Goal: Task Accomplishment & Management: Use online tool/utility

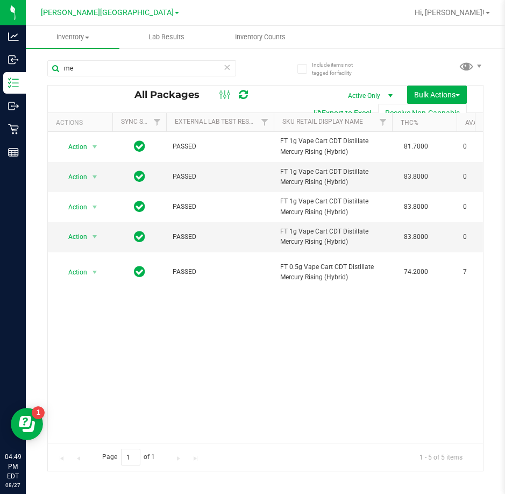
type input "m"
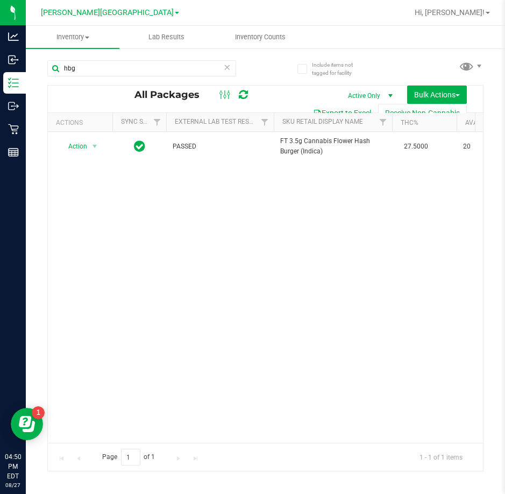
scroll to position [0, 643]
click at [144, 65] on input "hbg" at bounding box center [141, 68] width 189 height 16
type input "h"
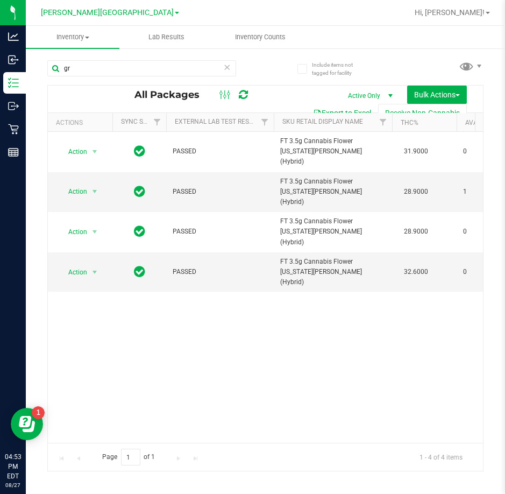
type input "g"
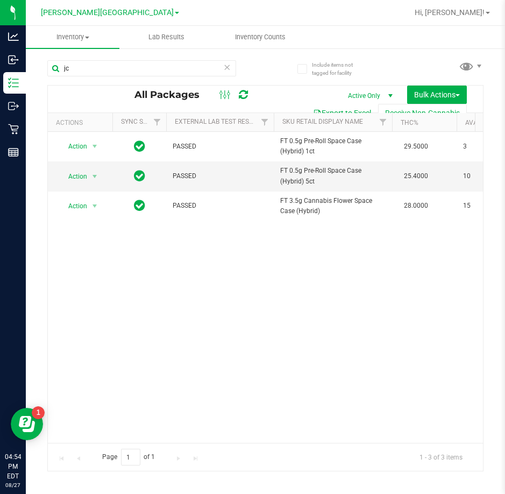
type input "j"
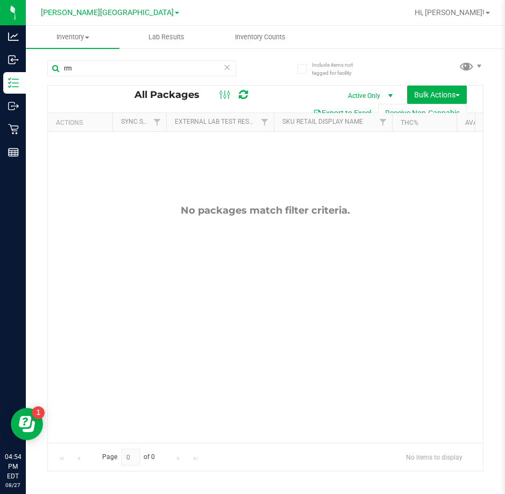
type input "r"
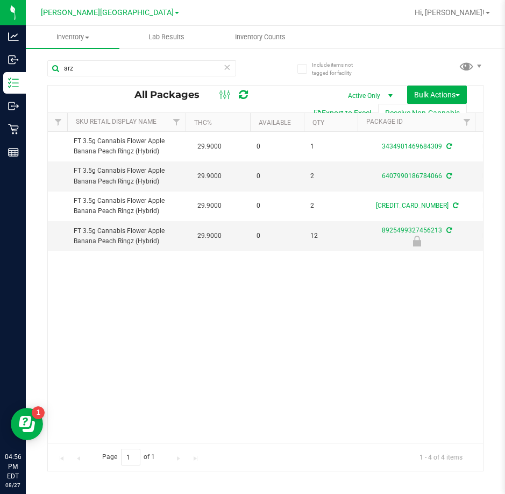
scroll to position [0, 252]
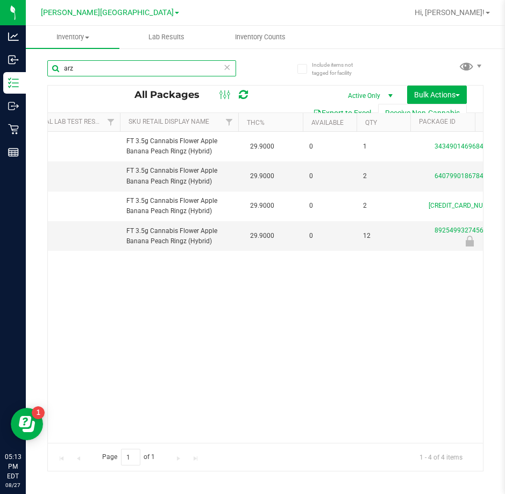
click at [104, 72] on input "arz" at bounding box center [141, 68] width 189 height 16
type input "a"
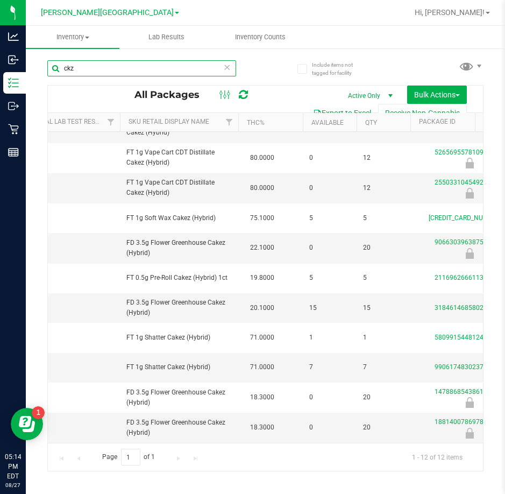
scroll to position [0, 154]
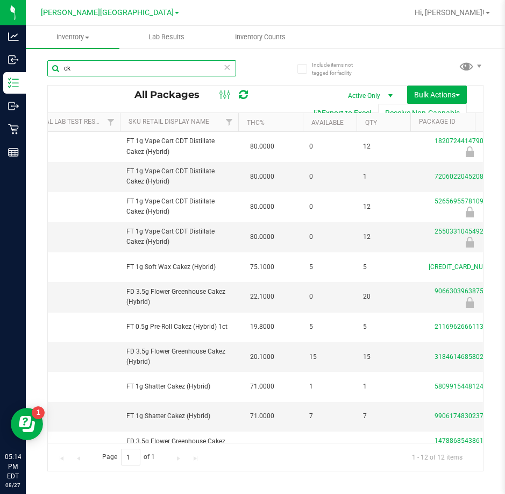
type input "c"
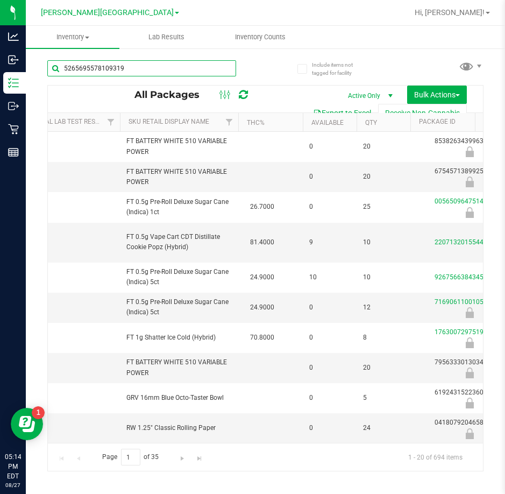
type input "5265695578109319"
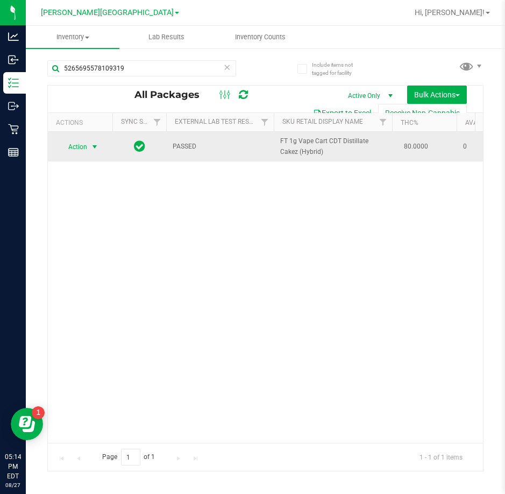
click at [93, 151] on span "select" at bounding box center [94, 147] width 9 height 9
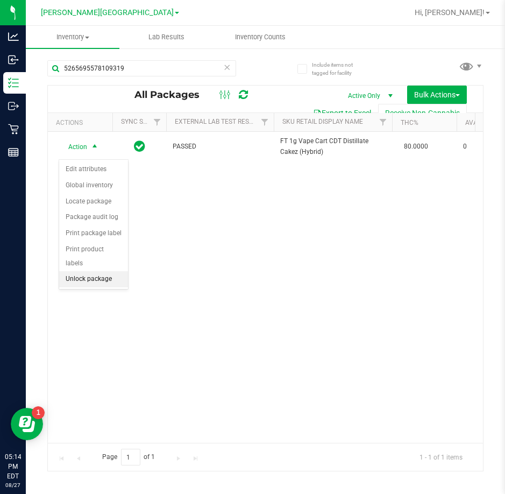
click at [91, 271] on li "Unlock package" at bounding box center [93, 279] width 69 height 16
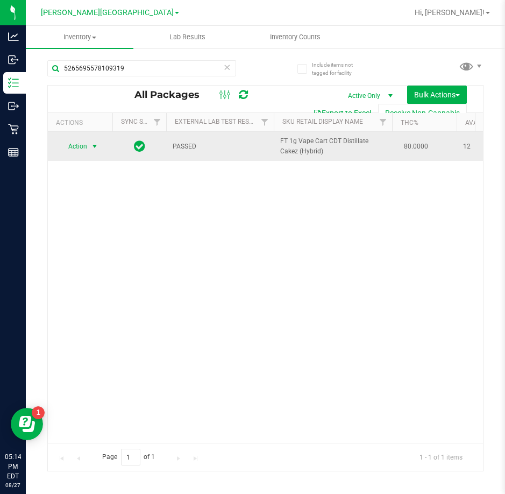
click at [94, 151] on span "select" at bounding box center [94, 146] width 9 height 9
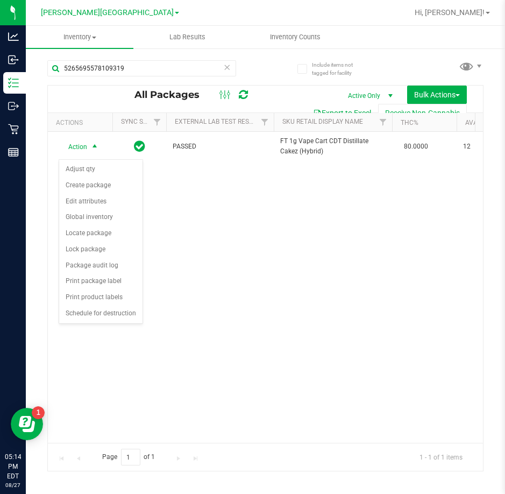
click at [186, 290] on div "Action Action Adjust qty Create package Edit attributes Global inventory Locate…" at bounding box center [265, 287] width 435 height 311
